Goal: Information Seeking & Learning: Learn about a topic

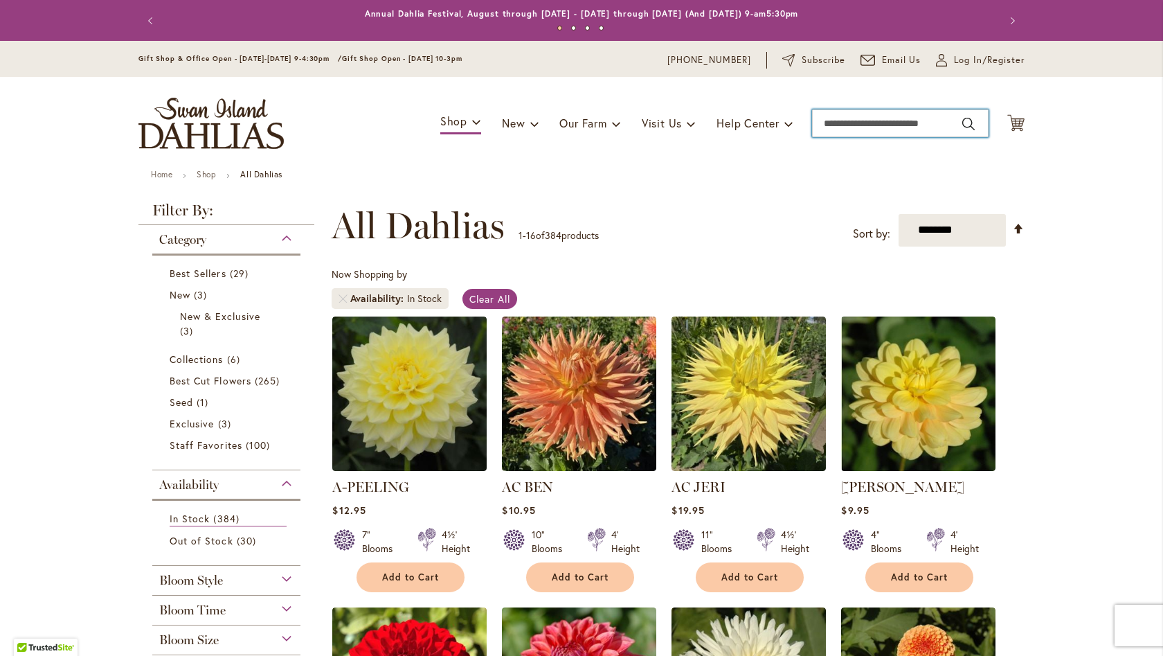
click at [900, 116] on input "Search" at bounding box center [900, 123] width 177 height 28
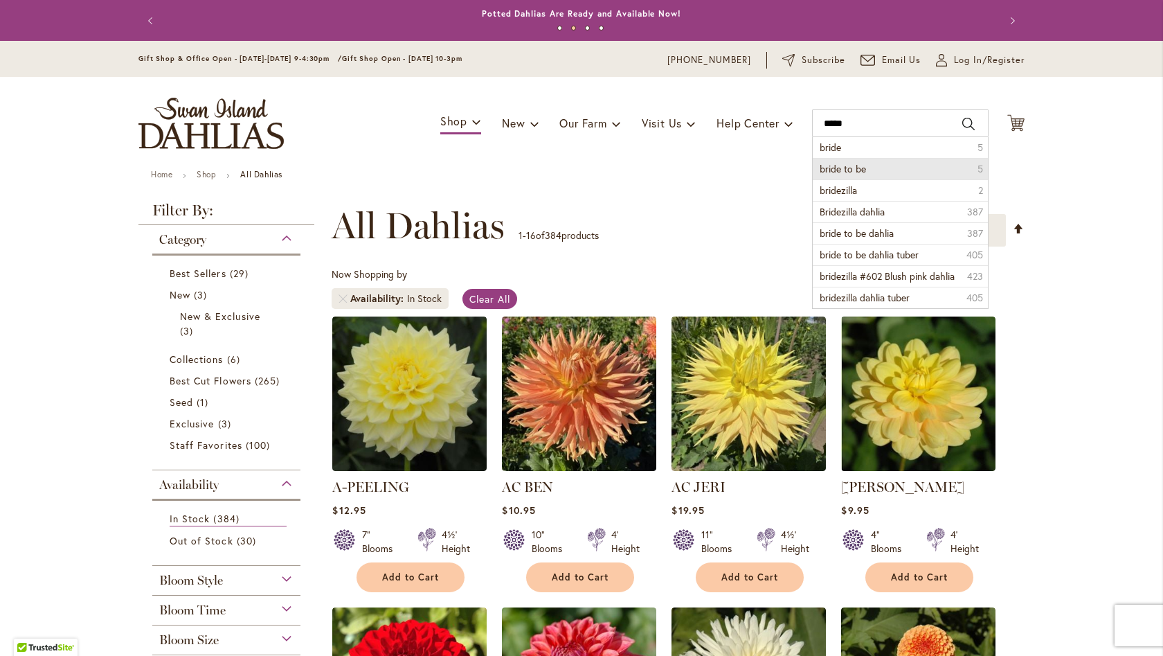
click at [912, 172] on li "bride to be 5" at bounding box center [900, 168] width 175 height 21
type input "**********"
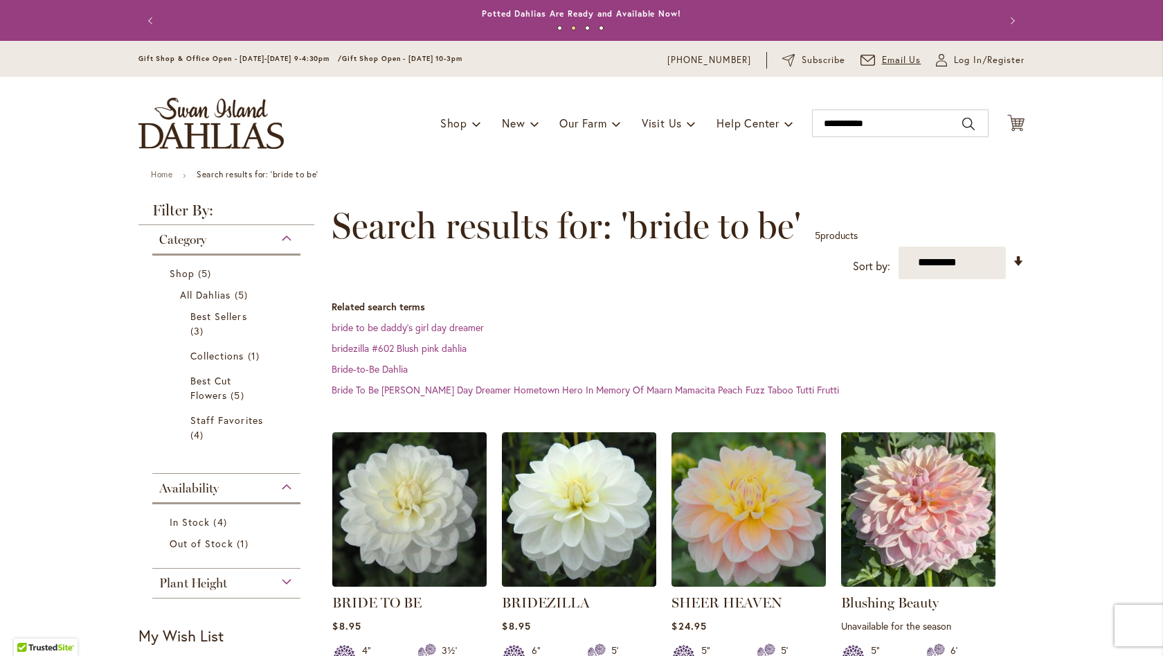
click at [899, 59] on span "Email Us" at bounding box center [901, 60] width 39 height 14
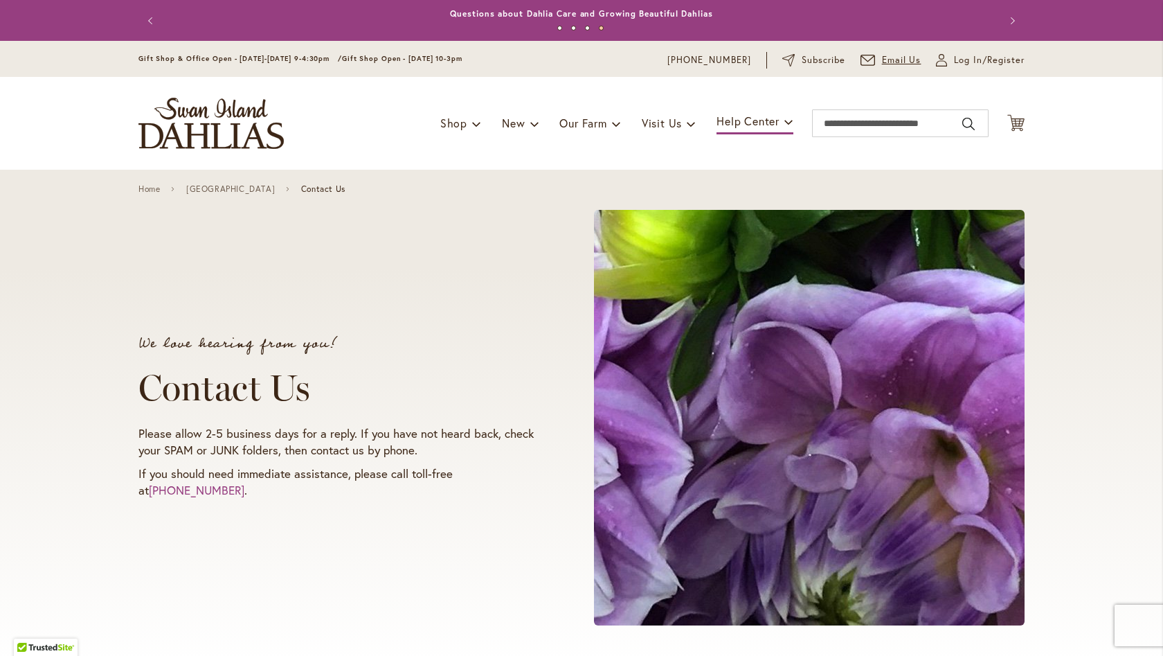
click at [891, 59] on span "Email Us" at bounding box center [901, 60] width 39 height 14
click at [824, 127] on input "Search" at bounding box center [900, 123] width 177 height 28
click at [973, 119] on button "Search" at bounding box center [968, 124] width 12 height 22
type input "**********"
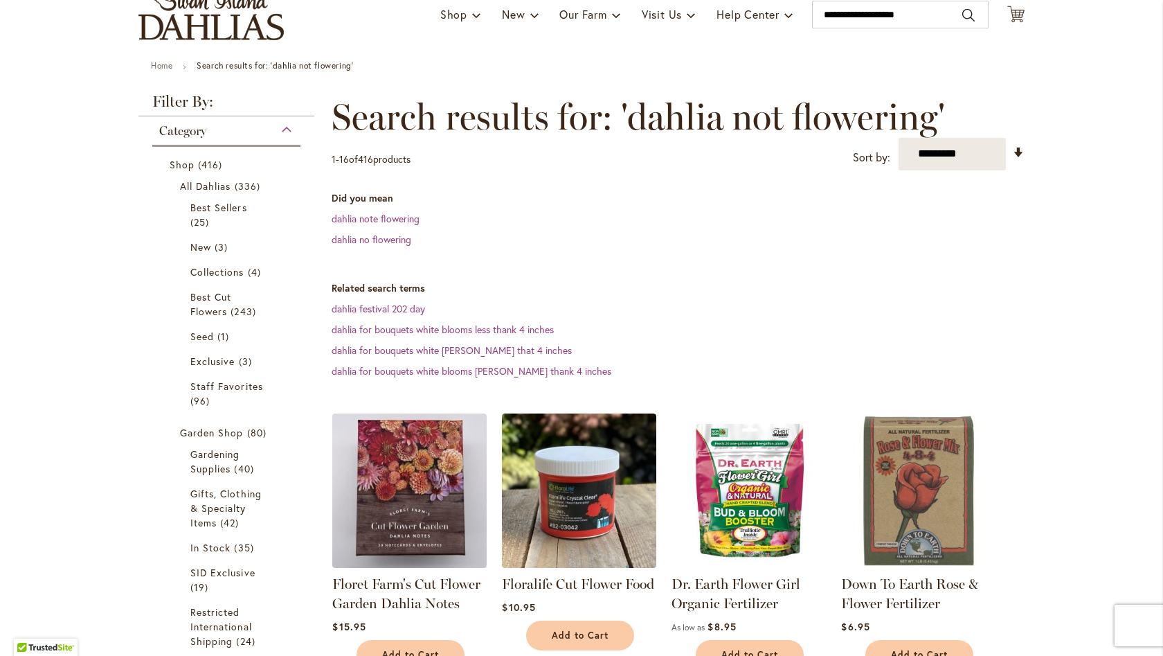
scroll to position [109, 0]
click at [383, 240] on link "dahlia no flowering" at bounding box center [372, 239] width 80 height 13
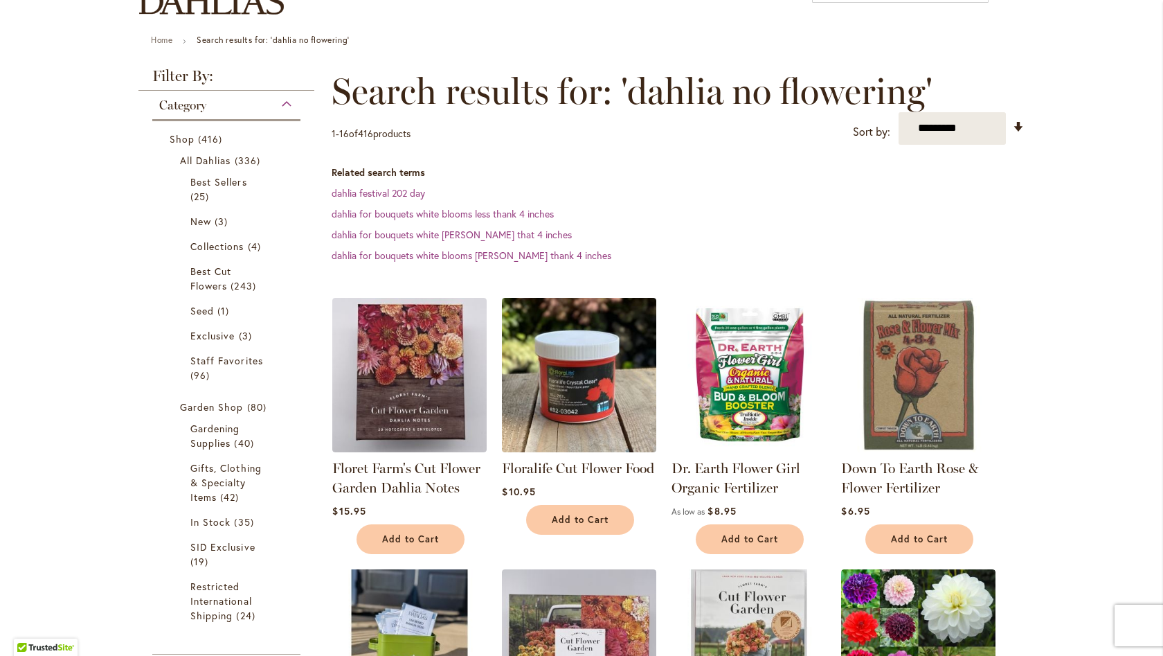
scroll to position [137, 0]
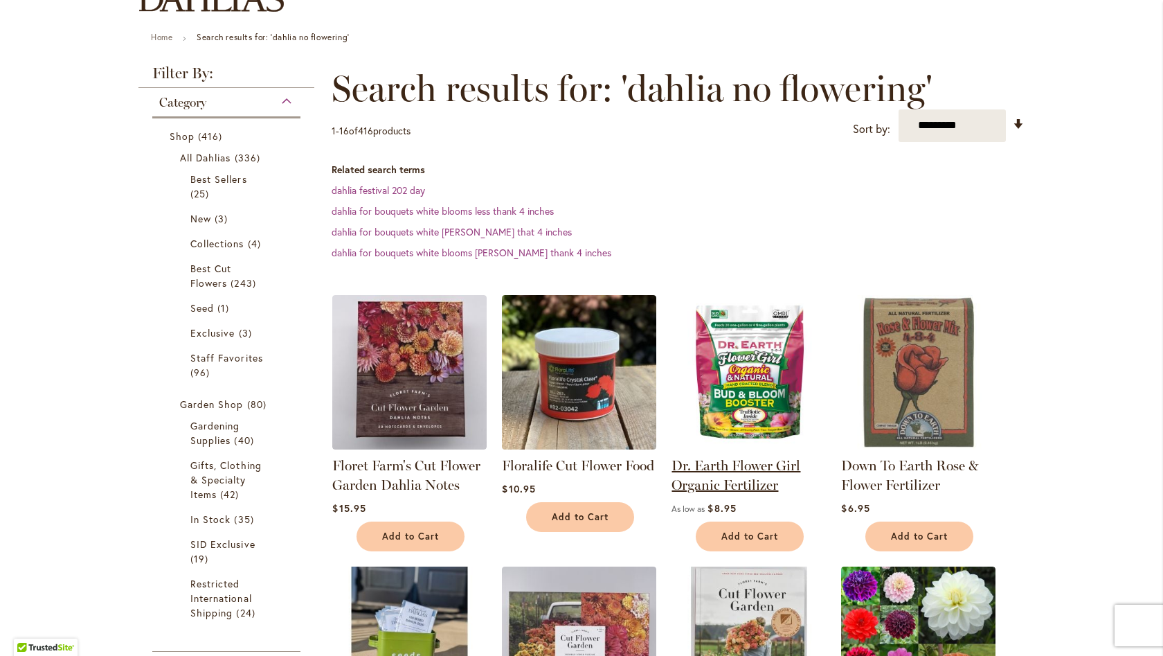
click at [737, 468] on link "Dr. Earth Flower Girl Organic Fertilizer" at bounding box center [736, 475] width 129 height 36
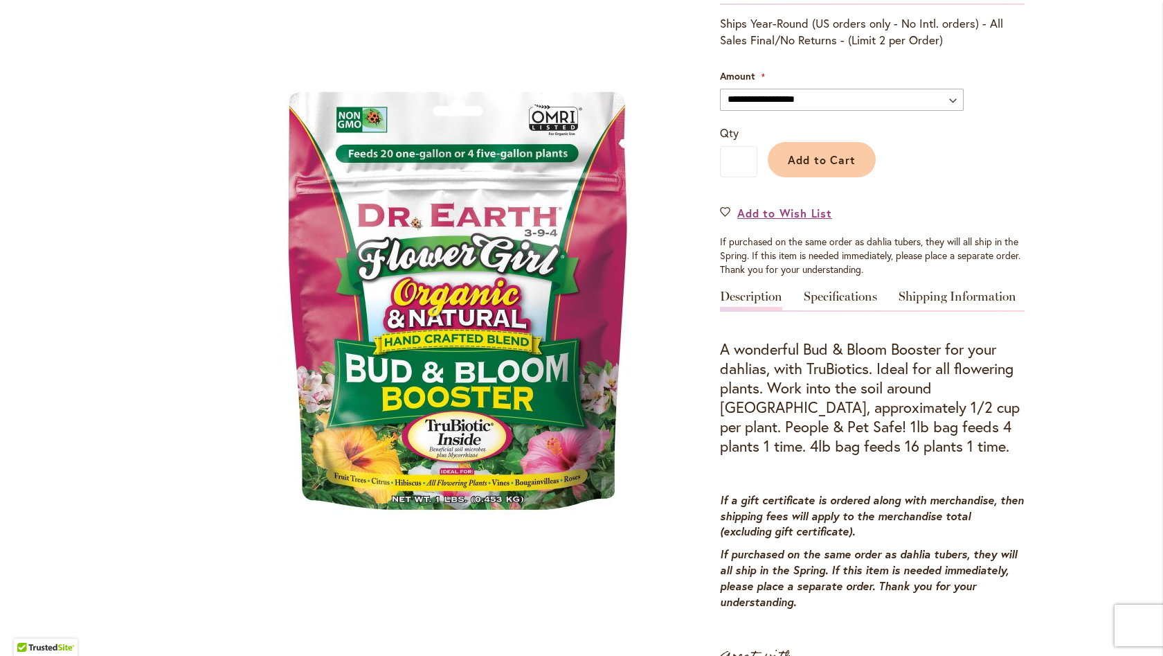
scroll to position [401, 0]
click at [833, 294] on link "Specifications" at bounding box center [840, 301] width 73 height 20
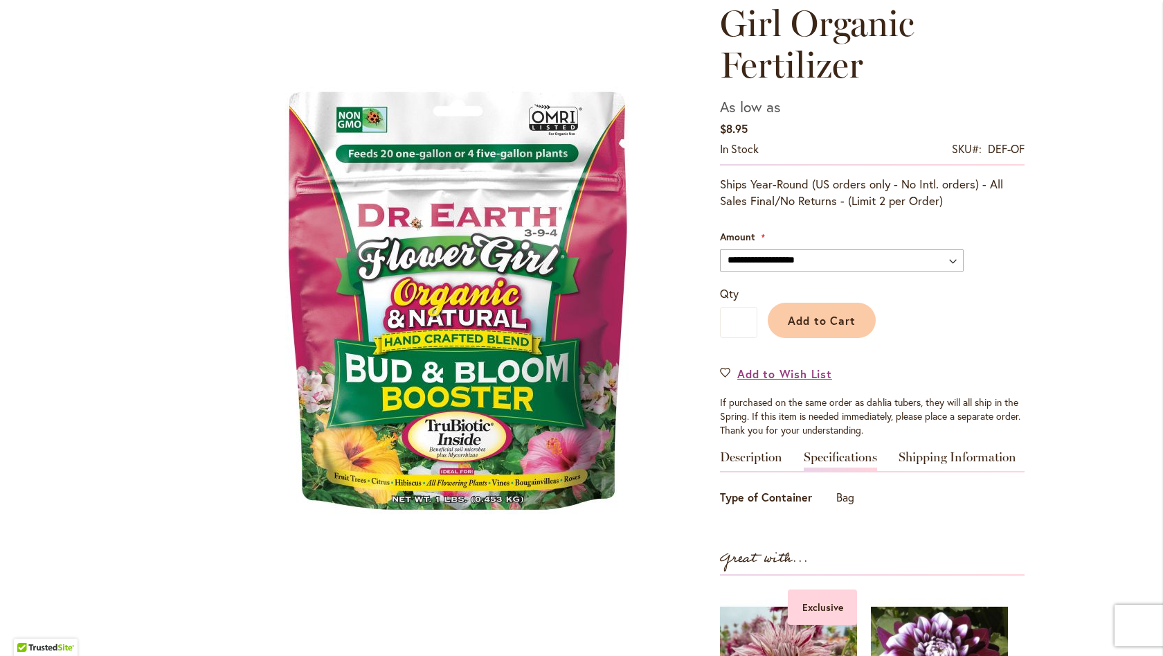
scroll to position [198, 0]
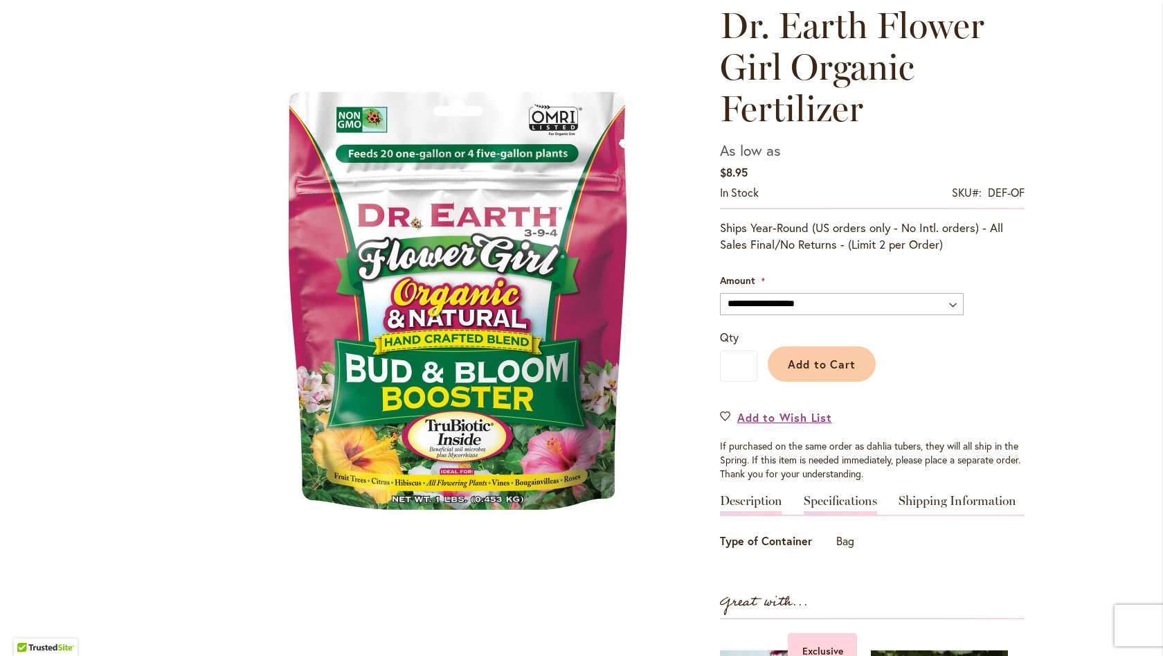
click at [755, 501] on link "Description" at bounding box center [751, 504] width 62 height 20
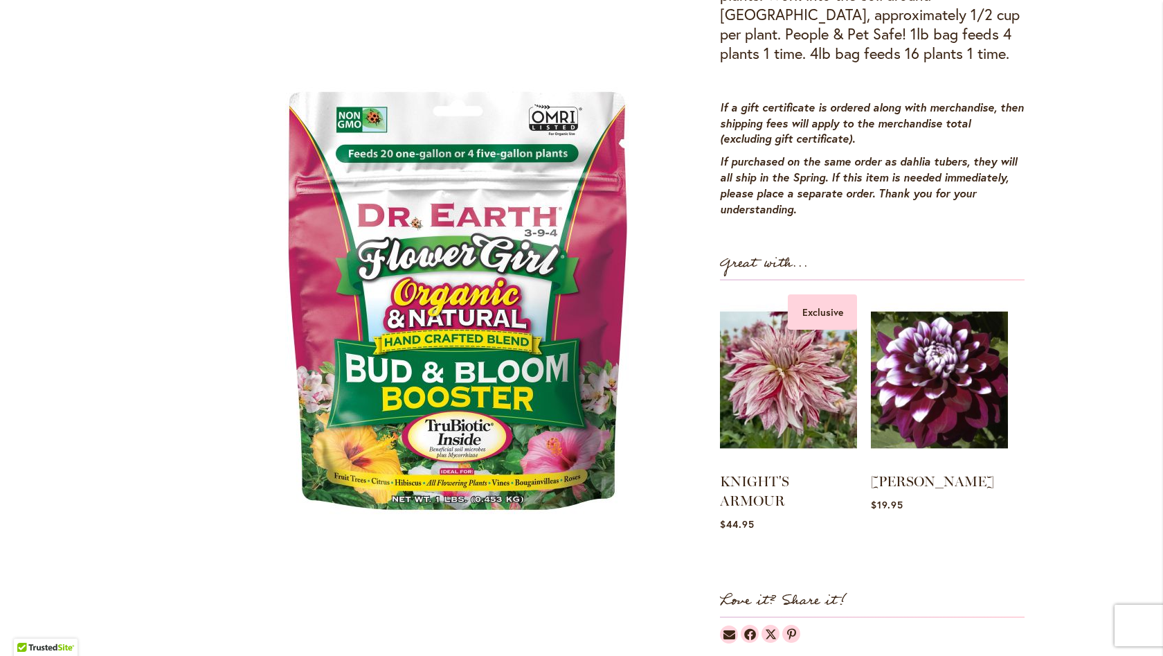
scroll to position [791, 0]
